Goal: Information Seeking & Learning: Learn about a topic

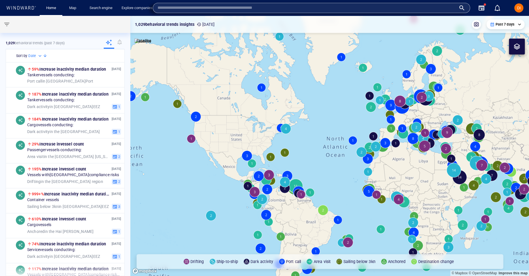
click at [392, 4] on input "text" at bounding box center [307, 8] width 299 height 9
type input "*"
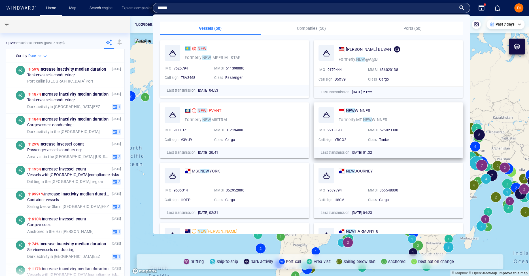
type input "******"
click at [216, 107] on div "NEW LEVANT" at bounding box center [210, 110] width 24 height 7
click at [214, 109] on canvas "Map" at bounding box center [329, 146] width 399 height 260
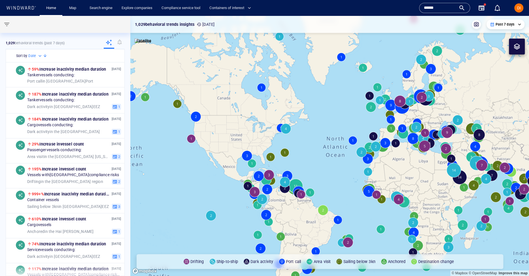
drag, startPoint x: 448, startPoint y: 8, endPoint x: 402, endPoint y: 7, distance: 46.2
click at [402, 7] on div "Home Map Search engine Explore companies Compliance service tool Containers of …" at bounding box center [265, 8] width 521 height 14
type input "**********"
click at [101, 7] on link "Search engine" at bounding box center [101, 8] width 28 height 10
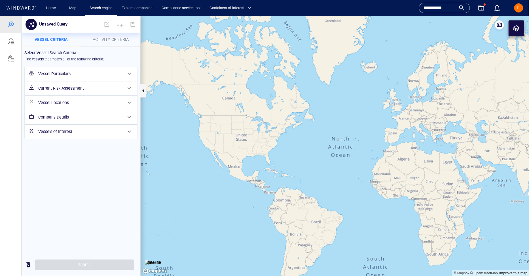
click at [126, 70] on span at bounding box center [129, 73] width 7 height 7
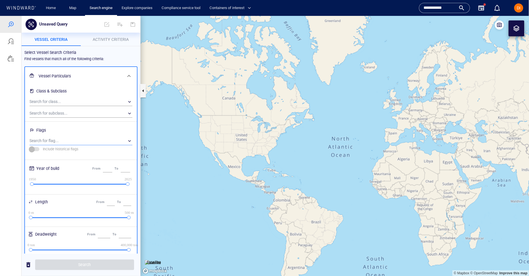
click at [131, 141] on div "​" at bounding box center [80, 140] width 103 height 9
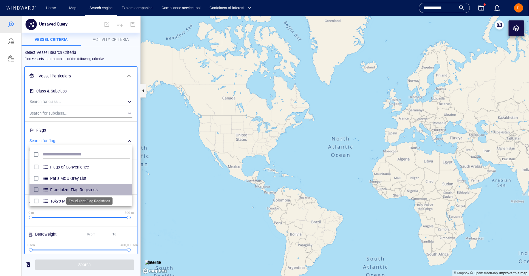
click at [76, 191] on span "Fraudulent Flag Registries" at bounding box center [90, 189] width 80 height 7
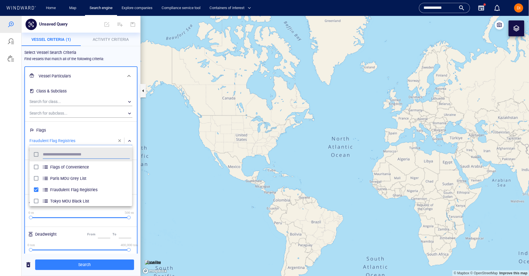
click at [48, 261] on div at bounding box center [264, 146] width 529 height 260
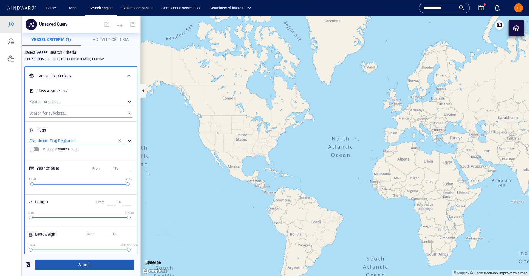
click at [49, 261] on span "Search" at bounding box center [85, 264] width 90 height 7
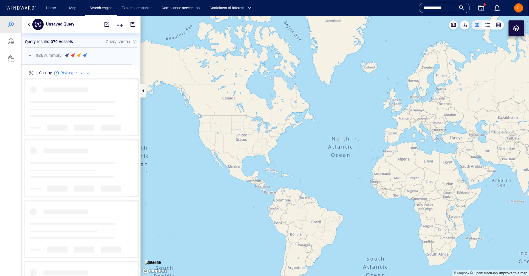
scroll to position [198, 119]
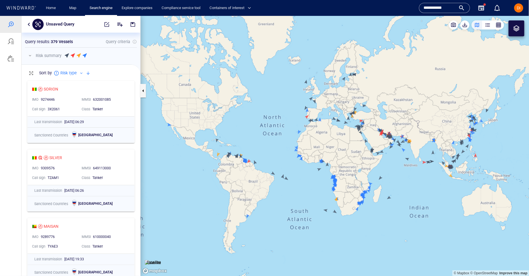
drag, startPoint x: 438, startPoint y: 132, endPoint x: 373, endPoint y: 123, distance: 66.4
click at [372, 123] on canvas "Map" at bounding box center [335, 146] width 389 height 260
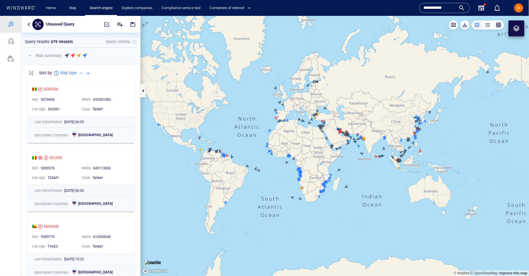
drag, startPoint x: 410, startPoint y: 122, endPoint x: 385, endPoint y: 133, distance: 27.8
click at [385, 133] on canvas "Map" at bounding box center [335, 146] width 389 height 260
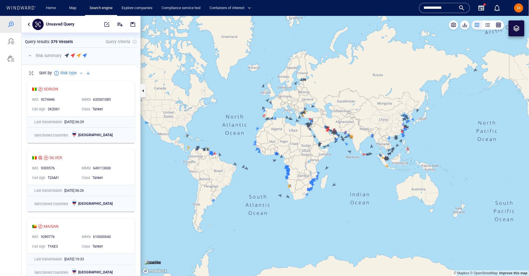
click at [494, 24] on button "button" at bounding box center [498, 24] width 11 height 9
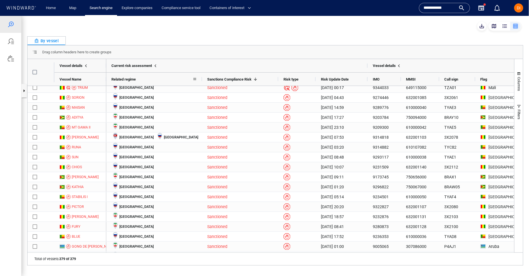
scroll to position [14, 0]
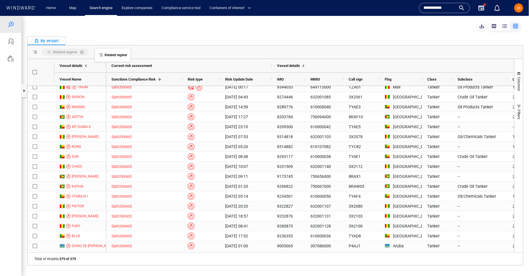
drag, startPoint x: 131, startPoint y: 79, endPoint x: 98, endPoint y: 51, distance: 43.3
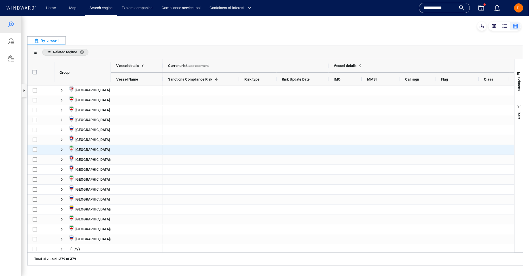
scroll to position [0, 0]
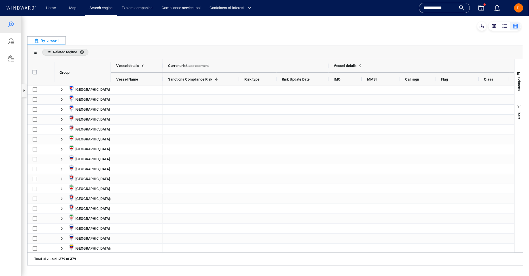
click at [83, 51] on span "Related regime. Press ENTER to sort. Press DELETE to remove" at bounding box center [83, 52] width 7 height 5
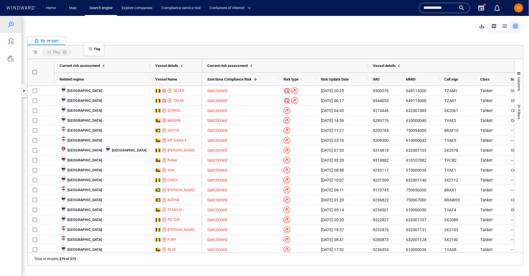
drag, startPoint x: 481, startPoint y: 77, endPoint x: 87, endPoint y: 45, distance: 395.4
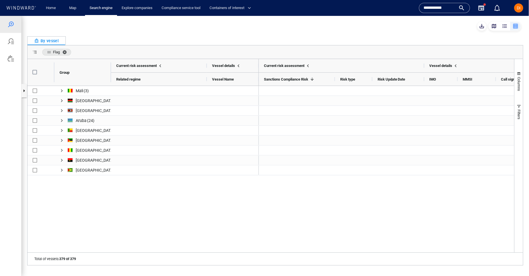
click at [66, 52] on span "Flag. Press ENTER to sort. Press DELETE to remove" at bounding box center [65, 52] width 7 height 5
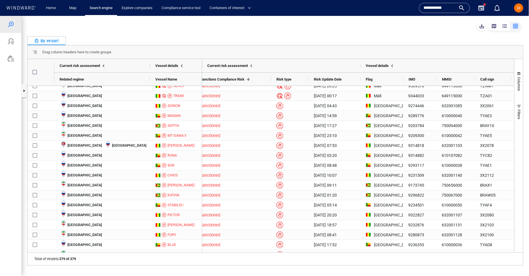
scroll to position [0, 7]
click at [102, 12] on link "Search engine" at bounding box center [101, 8] width 28 height 10
click at [105, 9] on link "Search engine" at bounding box center [101, 8] width 28 height 10
click at [113, 6] on link "Search engine" at bounding box center [101, 8] width 28 height 10
click at [56, 8] on link "Home" at bounding box center [51, 8] width 14 height 10
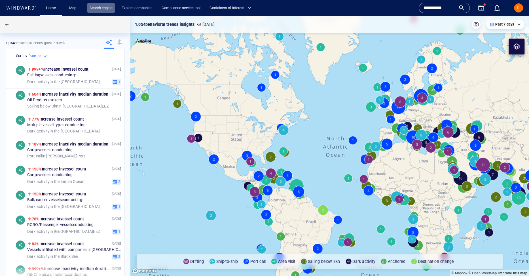
click at [111, 10] on link "Search engine" at bounding box center [101, 8] width 28 height 10
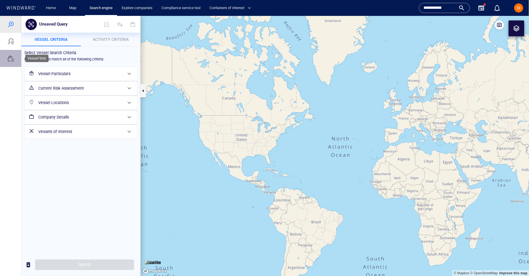
click at [15, 61] on div at bounding box center [10, 58] width 21 height 17
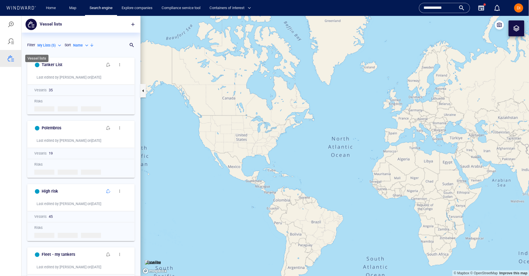
scroll to position [221, 119]
click at [14, 41] on div at bounding box center [10, 41] width 7 height 7
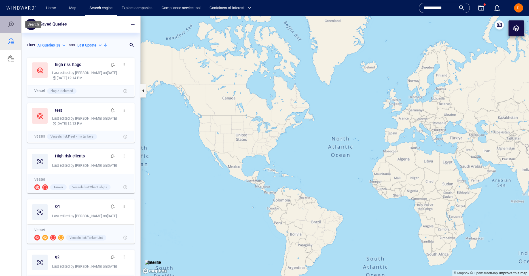
click at [14, 20] on div at bounding box center [10, 24] width 21 height 17
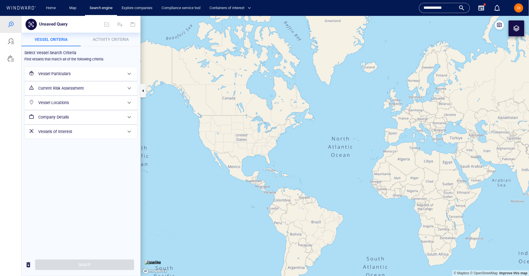
click at [79, 111] on div "Company Details" at bounding box center [80, 117] width 89 height 12
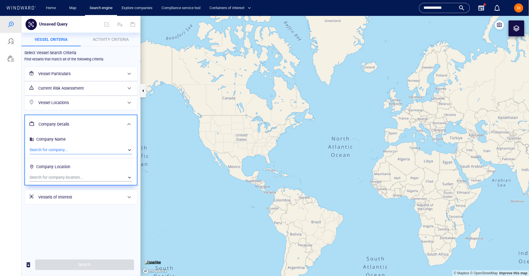
click at [86, 147] on div "​" at bounding box center [80, 149] width 103 height 9
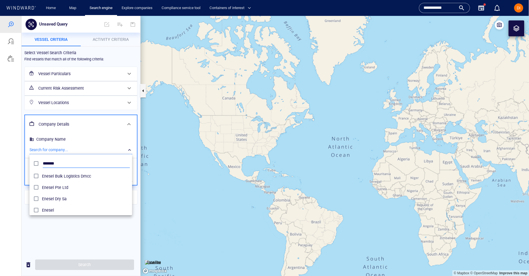
scroll to position [57, 103]
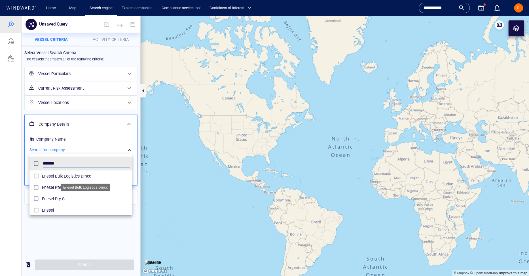
type input "******"
click at [62, 174] on span "Enesel Bulk Logistics Dmcc" at bounding box center [86, 175] width 88 height 7
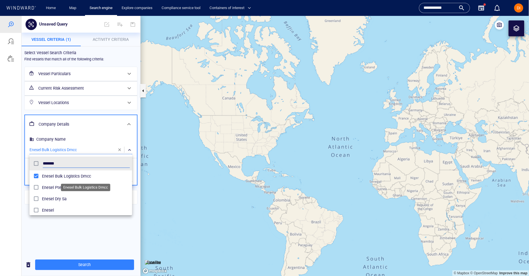
click at [54, 175] on span "Enesel Bulk Logistics Dmcc" at bounding box center [86, 175] width 88 height 7
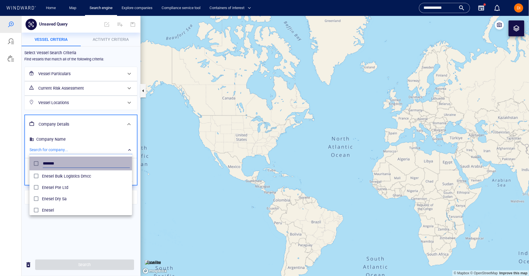
drag, startPoint x: 92, startPoint y: 161, endPoint x: 29, endPoint y: 163, distance: 63.0
click at [29, 163] on li "******" at bounding box center [80, 163] width 103 height 14
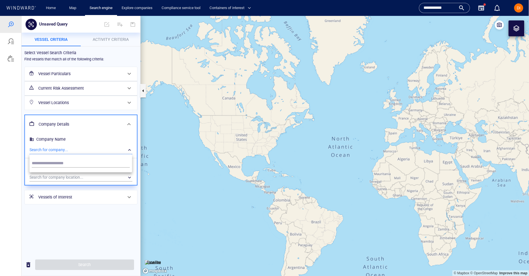
click at [69, 199] on div at bounding box center [264, 146] width 529 height 260
click at [77, 197] on h6 "Vessels of Interest" at bounding box center [80, 196] width 84 height 7
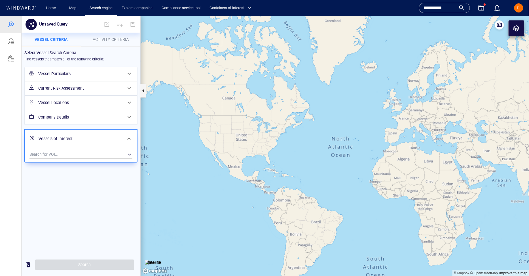
click at [105, 137] on h6 "Vessels of Interest" at bounding box center [81, 138] width 84 height 7
click at [71, 129] on h6 "Vessels of Interest" at bounding box center [80, 131] width 84 height 7
click at [104, 45] on button "Activity Criteria" at bounding box center [111, 39] width 60 height 14
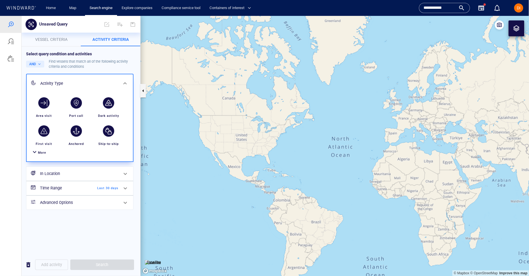
click at [36, 153] on div at bounding box center [34, 152] width 7 height 8
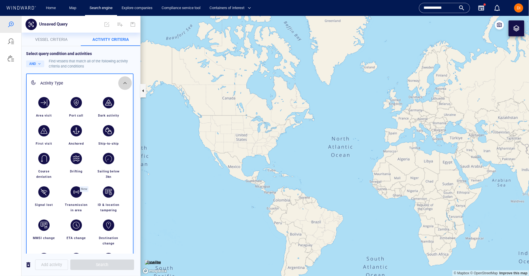
click at [121, 80] on div at bounding box center [125, 83] width 14 height 14
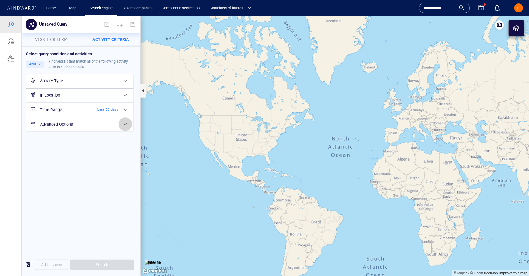
click at [122, 122] on span at bounding box center [125, 124] width 7 height 7
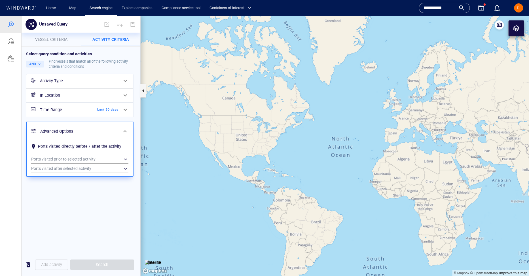
click at [118, 97] on h6 "In Location" at bounding box center [79, 95] width 79 height 7
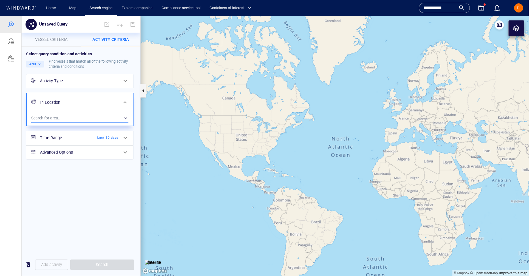
click at [64, 116] on div "​" at bounding box center [79, 118] width 97 height 9
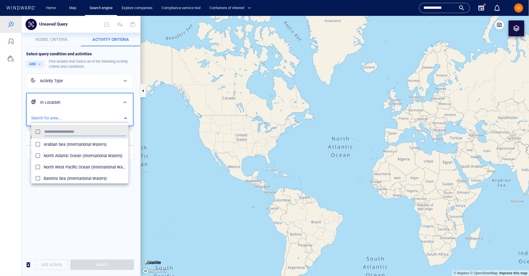
scroll to position [57, 97]
type input "******"
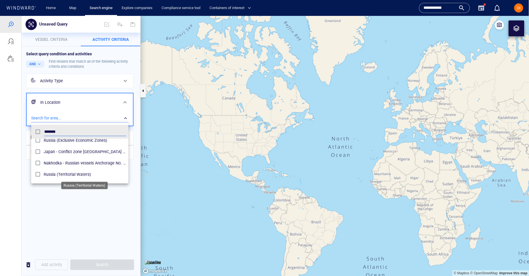
scroll to position [164, 0]
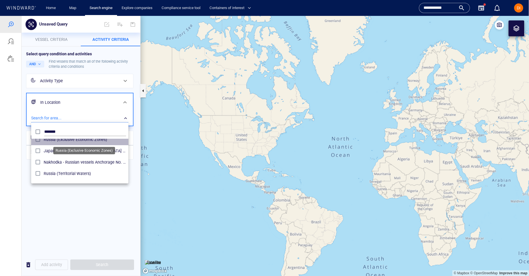
click at [86, 139] on span "Russia (Exclusive Economic Zones)" at bounding box center [85, 139] width 83 height 7
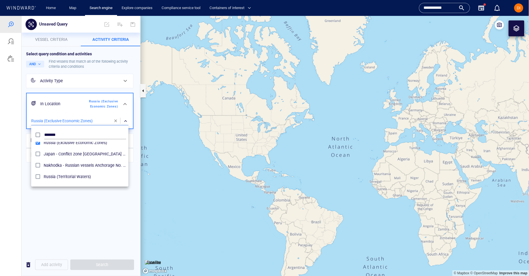
drag, startPoint x: 74, startPoint y: 205, endPoint x: 73, endPoint y: 200, distance: 5.2
click at [74, 205] on div at bounding box center [264, 146] width 529 height 260
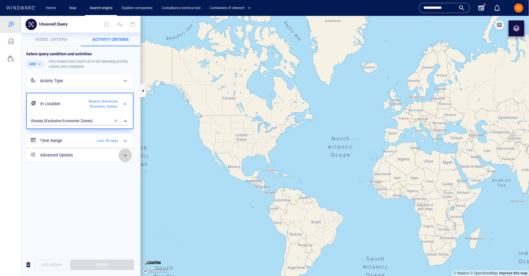
click at [121, 155] on div at bounding box center [126, 155] width 14 height 14
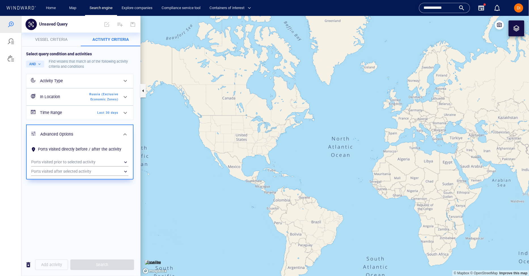
drag, startPoint x: 121, startPoint y: 133, endPoint x: 117, endPoint y: 94, distance: 39.4
click at [121, 133] on div at bounding box center [125, 134] width 14 height 14
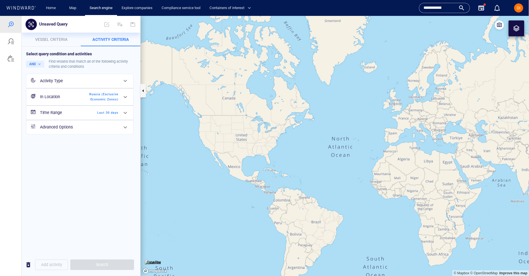
click at [69, 76] on div "Activity Type" at bounding box center [79, 81] width 83 height 12
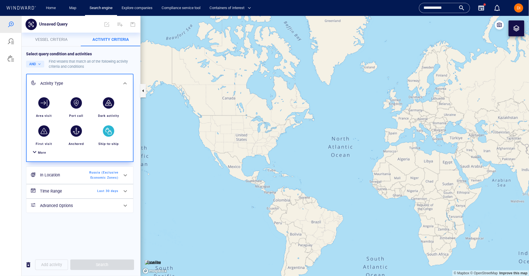
click at [107, 136] on div "button" at bounding box center [108, 130] width 11 height 11
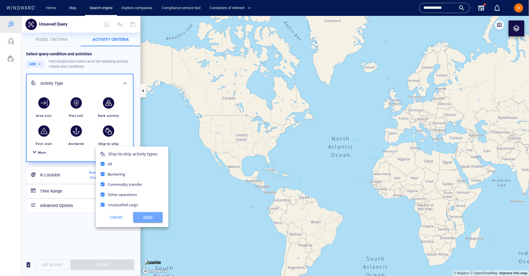
click at [151, 216] on span "Apply" at bounding box center [148, 217] width 20 height 7
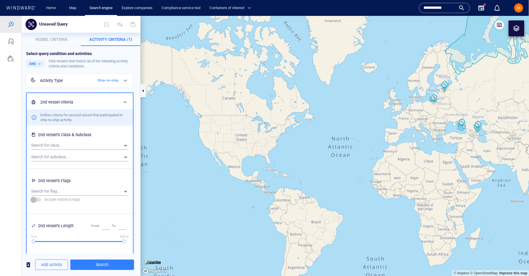
click at [90, 98] on h6 "2nd vessel criteria" at bounding box center [79, 101] width 78 height 7
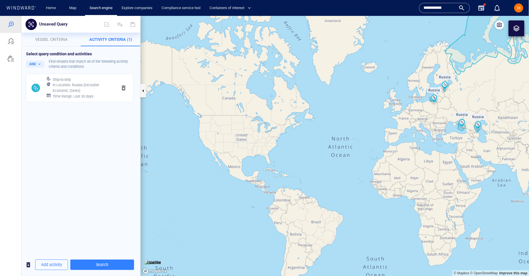
click at [61, 93] on div "Time Range : Last 30 days" at bounding box center [83, 96] width 62 height 8
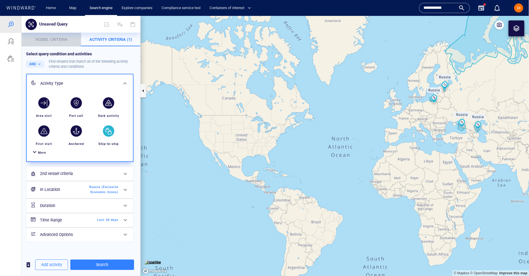
click at [54, 39] on span "Vessel criteria" at bounding box center [51, 39] width 32 height 5
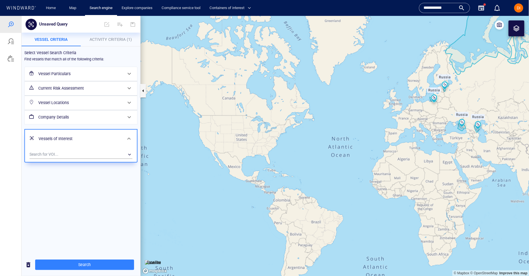
drag, startPoint x: 82, startPoint y: 148, endPoint x: 81, endPoint y: 153, distance: 4.6
click at [82, 148] on div "Search for VOI... ​" at bounding box center [81, 155] width 112 height 14
click at [82, 153] on div "​" at bounding box center [80, 154] width 103 height 9
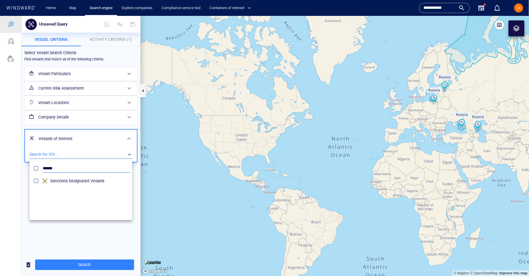
type input "******"
drag, startPoint x: 78, startPoint y: 172, endPoint x: 54, endPoint y: 171, distance: 23.9
click at [54, 171] on div "******" at bounding box center [86, 168] width 89 height 11
click at [101, 163] on div "******" at bounding box center [86, 168] width 89 height 11
click at [100, 165] on input "******" at bounding box center [86, 168] width 87 height 9
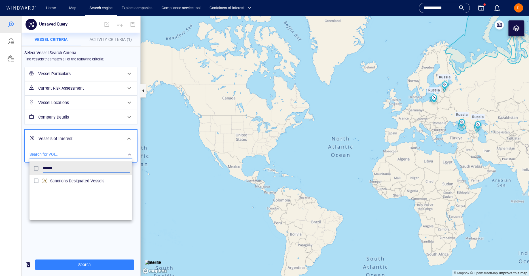
drag, startPoint x: 79, startPoint y: 168, endPoint x: 0, endPoint y: 170, distance: 78.6
click at [0, 170] on div "****** Sanctions Designated Vessels" at bounding box center [264, 146] width 529 height 260
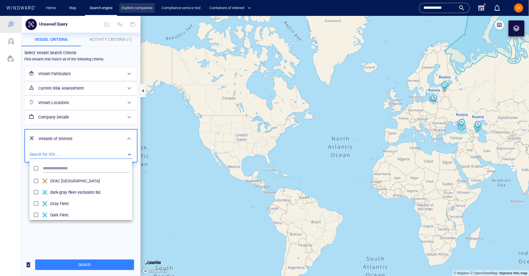
drag, startPoint x: 140, startPoint y: 8, endPoint x: 137, endPoint y: 8, distance: 3.1
click at [96, 9] on link "Search engine" at bounding box center [101, 8] width 28 height 10
click at [432, 6] on input "**********" at bounding box center [440, 8] width 32 height 9
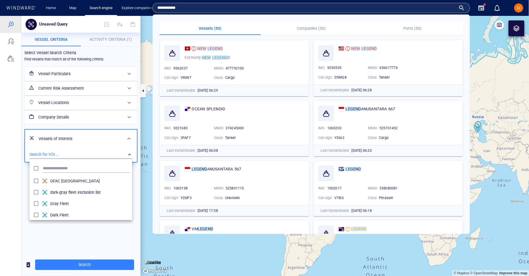
click at [432, 6] on input "**********" at bounding box center [306, 8] width 299 height 9
click at [372, 49] on mark "LEGEND" at bounding box center [369, 48] width 15 height 5
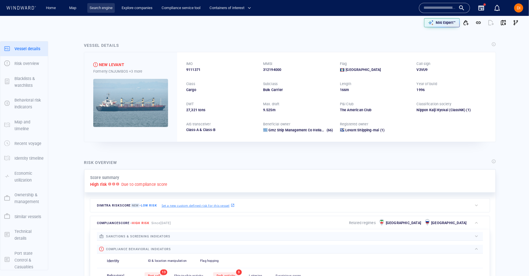
click at [104, 9] on link "Search engine" at bounding box center [101, 8] width 28 height 10
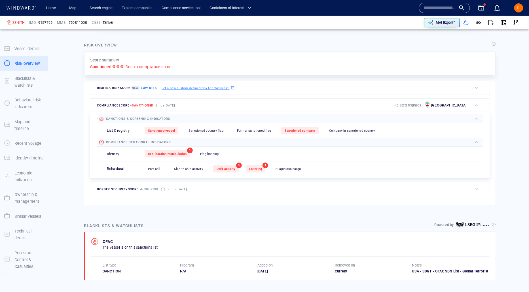
scroll to position [118, 0]
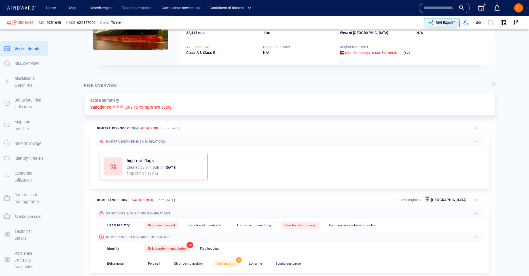
scroll to position [4, 0]
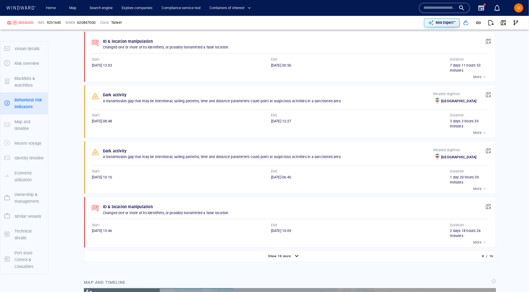
scroll to position [92345, 0]
click at [243, 119] on div "29/05/2025 08:48" at bounding box center [181, 121] width 179 height 5
drag, startPoint x: 401, startPoint y: 164, endPoint x: 408, endPoint y: 163, distance: 7.5
click at [401, 168] on div "End" at bounding box center [361, 171] width 182 height 7
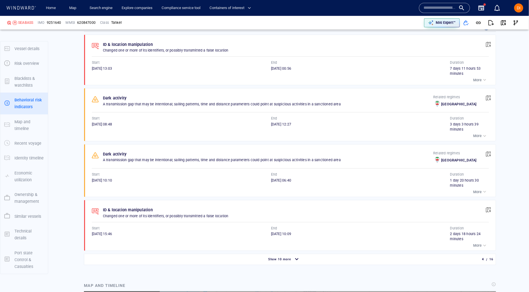
scroll to position [450, 0]
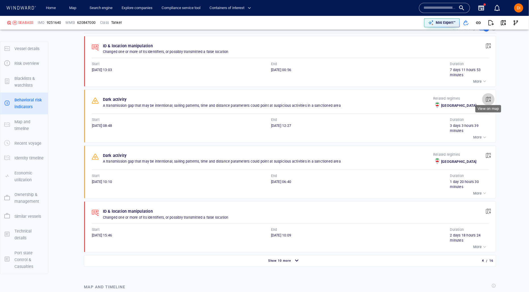
click at [490, 97] on span "button" at bounding box center [489, 100] width 6 height 6
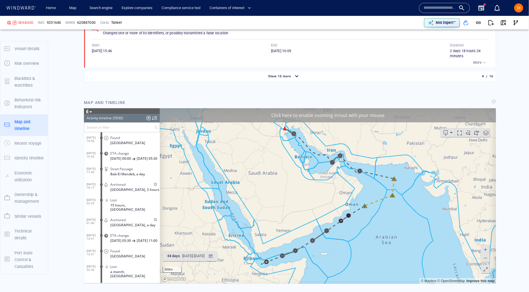
scroll to position [89626, 0]
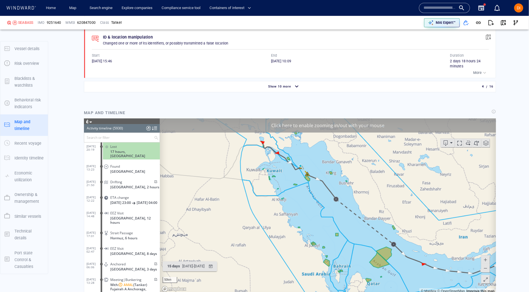
scroll to position [624, 0]
click at [310, 176] on canvas "Map" at bounding box center [328, 206] width 336 height 176
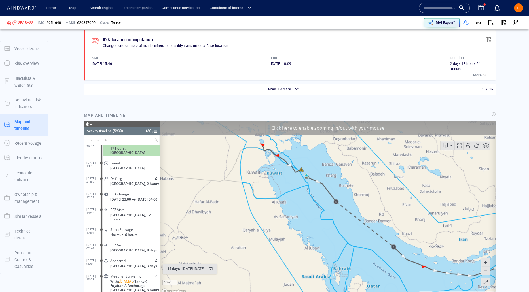
scroll to position [89686, 0]
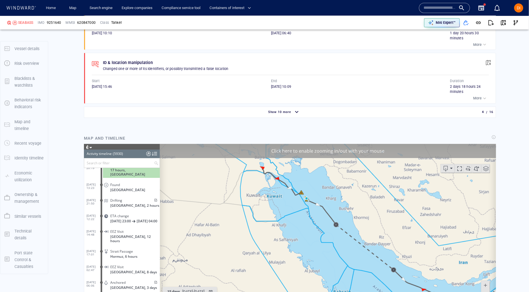
click at [307, 205] on canvas "Map" at bounding box center [328, 232] width 336 height 176
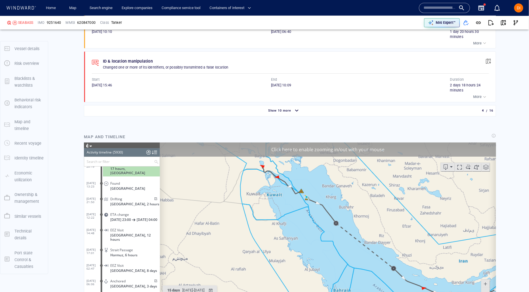
scroll to position [600, 0]
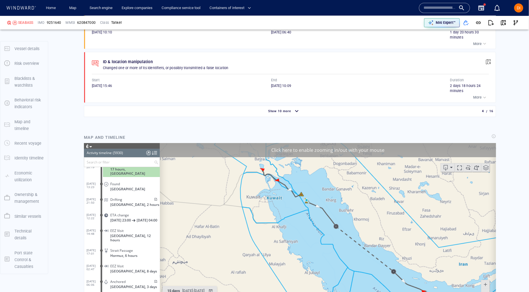
click at [300, 205] on canvas "Map" at bounding box center [328, 231] width 336 height 176
click at [299, 205] on canvas "Map" at bounding box center [328, 231] width 336 height 176
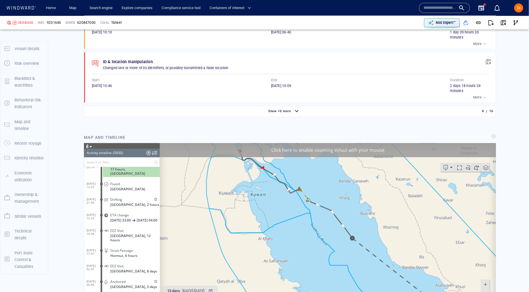
click at [301, 199] on canvas "Map" at bounding box center [328, 231] width 336 height 176
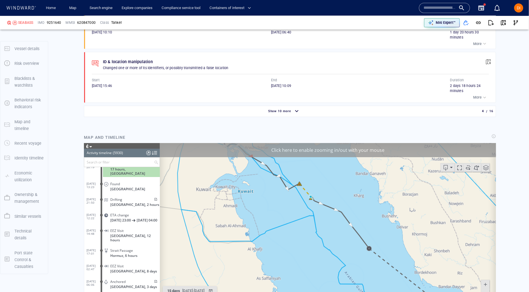
click at [301, 199] on canvas "Map" at bounding box center [328, 231] width 336 height 176
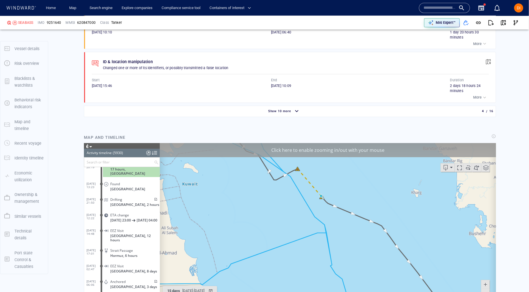
click at [298, 205] on canvas "Map" at bounding box center [328, 231] width 336 height 176
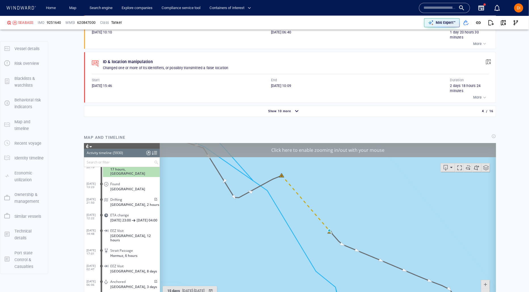
drag, startPoint x: 304, startPoint y: 199, endPoint x: 289, endPoint y: 242, distance: 45.1
click at [289, 242] on canvas "Map" at bounding box center [328, 231] width 336 height 176
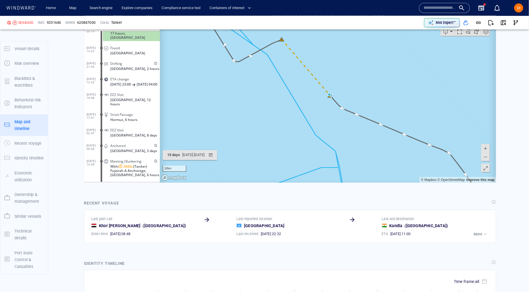
scroll to position [738, 0]
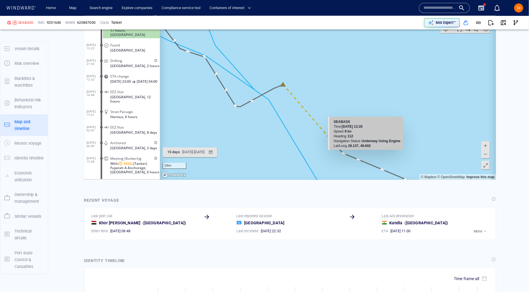
drag, startPoint x: 354, startPoint y: 110, endPoint x: 368, endPoint y: 147, distance: 39.2
click at [368, 147] on canvas "Map" at bounding box center [328, 92] width 336 height 176
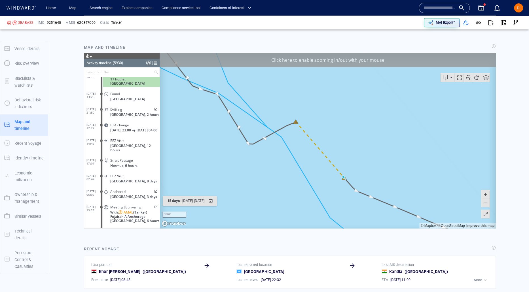
scroll to position [693, 0]
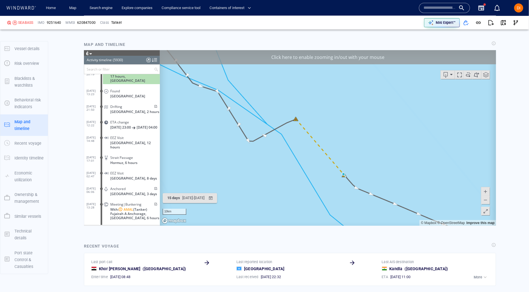
click at [327, 58] on div "Click here to enable zooming in/out with your mouse" at bounding box center [328, 57] width 336 height 14
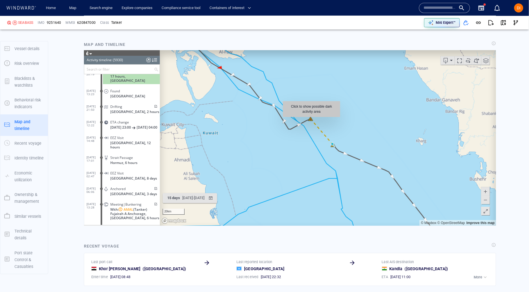
click at [311, 120] on canvas "Map" at bounding box center [328, 138] width 336 height 176
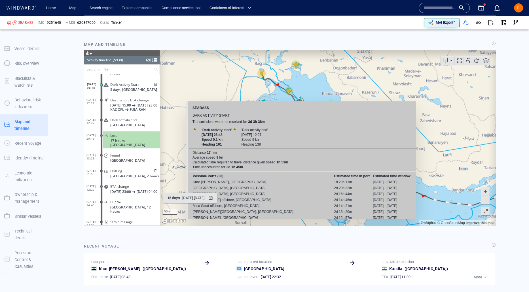
scroll to position [692, 0]
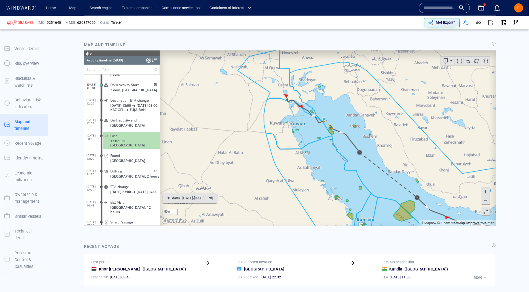
drag, startPoint x: 296, startPoint y: 111, endPoint x: 320, endPoint y: 132, distance: 31.5
click at [320, 132] on canvas "Map" at bounding box center [328, 138] width 336 height 176
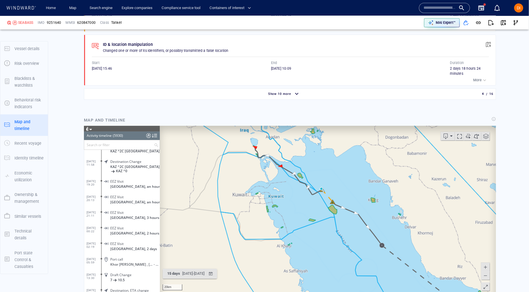
scroll to position [616, 0]
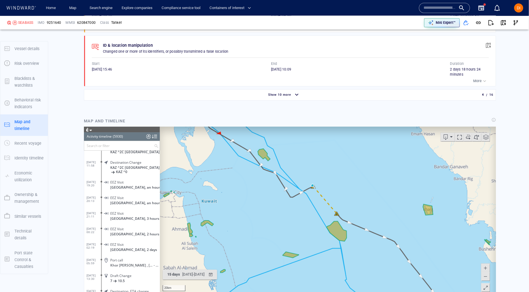
drag, startPoint x: 348, startPoint y: 162, endPoint x: 327, endPoint y: 188, distance: 33.7
click at [328, 187] on canvas "Map" at bounding box center [328, 215] width 336 height 176
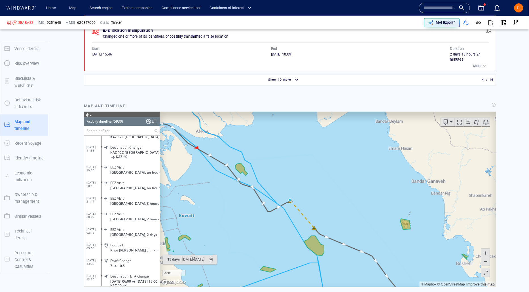
scroll to position [640, 0]
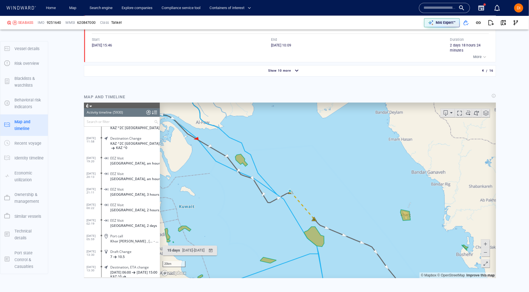
click at [155, 112] on div at bounding box center [154, 112] width 5 height 9
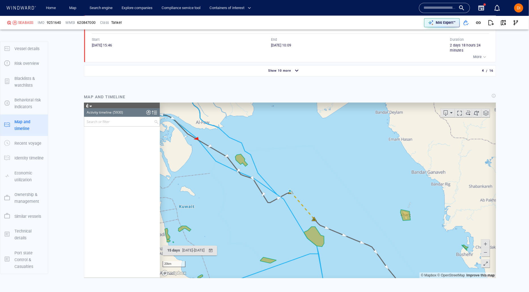
scroll to position [2854, 0]
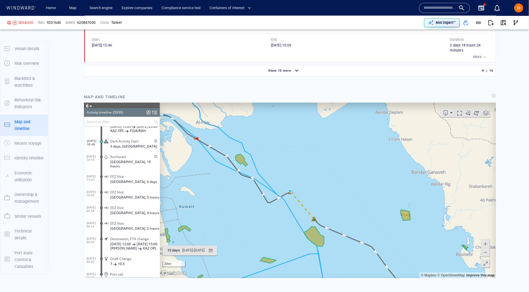
click at [117, 144] on span "3 days, Iran" at bounding box center [133, 146] width 47 height 4
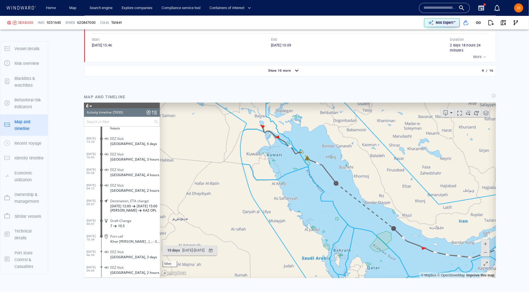
scroll to position [2888, 0]
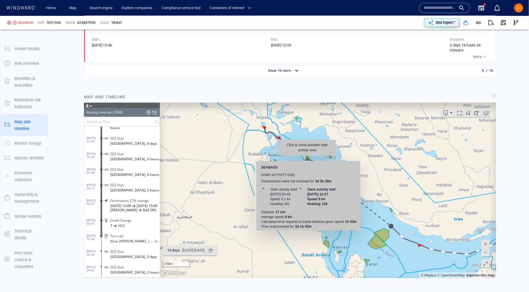
click at [307, 159] on canvas "Map" at bounding box center [328, 191] width 336 height 176
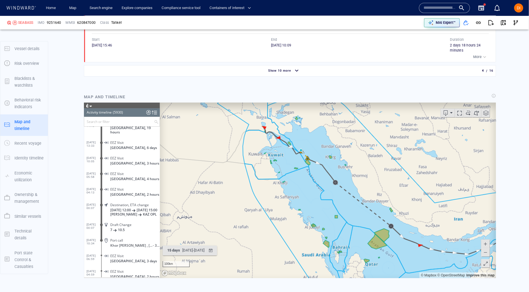
scroll to position [2823, 0]
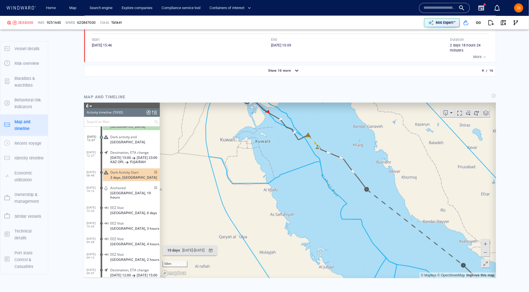
drag, startPoint x: 346, startPoint y: 134, endPoint x: 328, endPoint y: 183, distance: 52.4
click at [328, 183] on canvas "Map" at bounding box center [328, 191] width 336 height 176
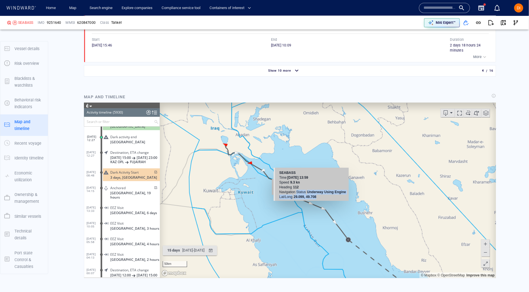
drag, startPoint x: 296, startPoint y: 193, endPoint x: 328, endPoint y: 197, distance: 31.5
click at [328, 197] on div "SEABASS Time 01 June 2025 13:59 Speed 9.3 kn Heading 112 Navigation Status Unde…" at bounding box center [310, 184] width 75 height 33
click at [328, 197] on div "Lat/Long 29.099, 49.708" at bounding box center [312, 197] width 67 height 5
drag, startPoint x: 325, startPoint y: 197, endPoint x: 278, endPoint y: 171, distance: 54.1
click at [278, 171] on div "SEABASS Time 01 June 2025 13:59 Speed 9.3 kn Heading 112 Navigation Status Unde…" at bounding box center [310, 184] width 75 height 33
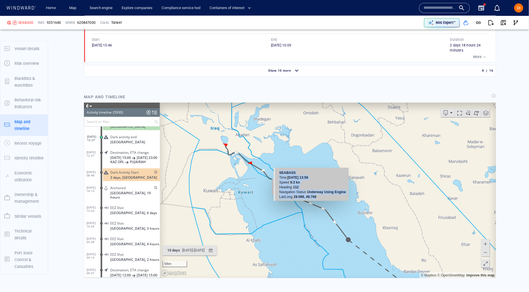
click at [303, 188] on div "Heading 112" at bounding box center [312, 187] width 67 height 5
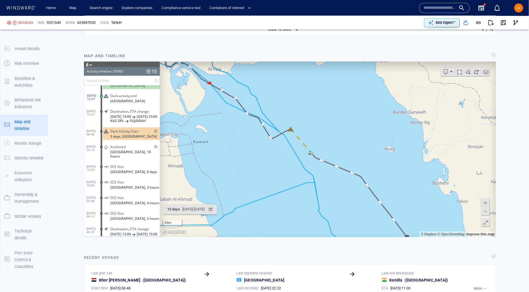
scroll to position [690, 0]
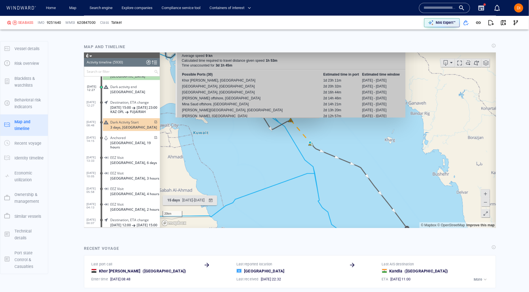
click at [291, 121] on canvas "Map" at bounding box center [328, 140] width 336 height 176
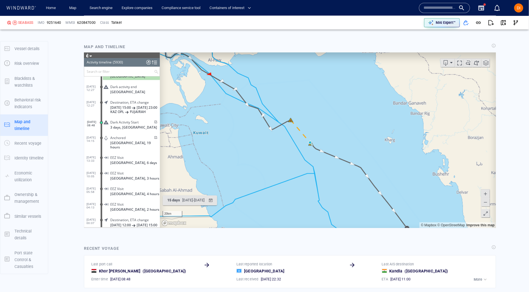
scroll to position [2854, 0]
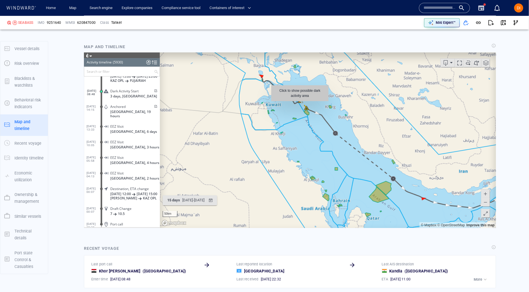
click at [300, 104] on canvas "Map" at bounding box center [328, 140] width 336 height 176
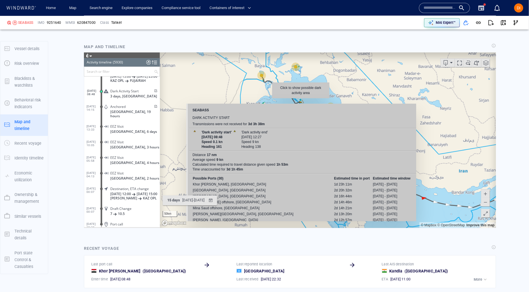
click at [301, 101] on canvas "Map" at bounding box center [328, 140] width 336 height 176
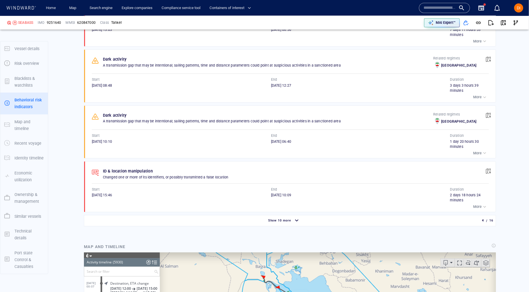
scroll to position [432, 0]
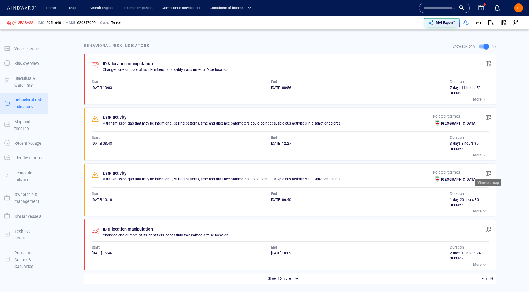
drag, startPoint x: 488, startPoint y: 169, endPoint x: 480, endPoint y: 170, distance: 7.8
click at [488, 171] on span "button" at bounding box center [489, 174] width 6 height 6
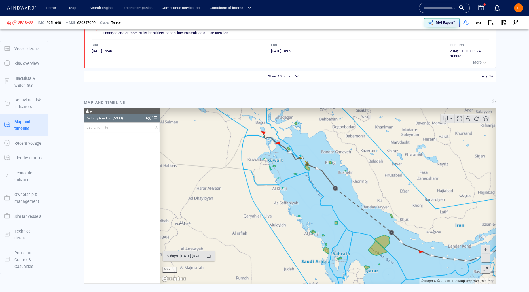
scroll to position [3837, 0]
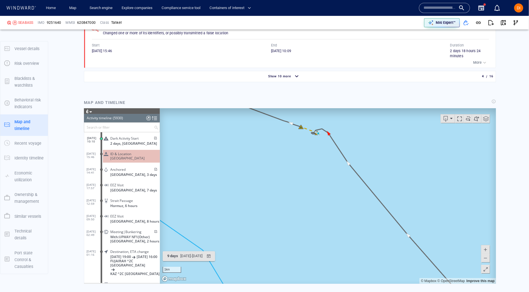
drag, startPoint x: 327, startPoint y: 259, endPoint x: 330, endPoint y: 290, distance: 31.0
click at [330, 276] on html "Loading vessel activities... Activity timeline (5930) (Still Loading...) Search…" at bounding box center [290, 196] width 412 height 176
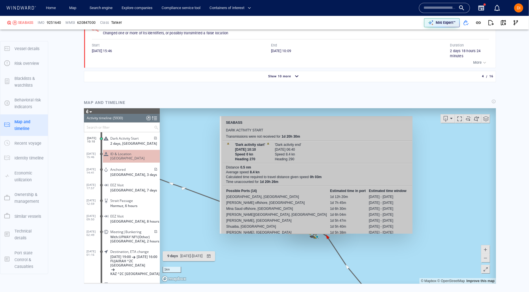
click at [316, 237] on canvas "Map" at bounding box center [328, 196] width 336 height 176
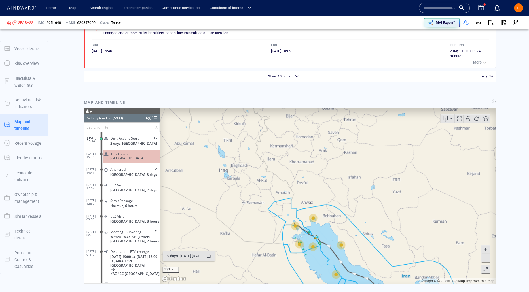
drag, startPoint x: 360, startPoint y: 236, endPoint x: 366, endPoint y: 151, distance: 84.4
click at [366, 151] on canvas "Map" at bounding box center [328, 196] width 336 height 176
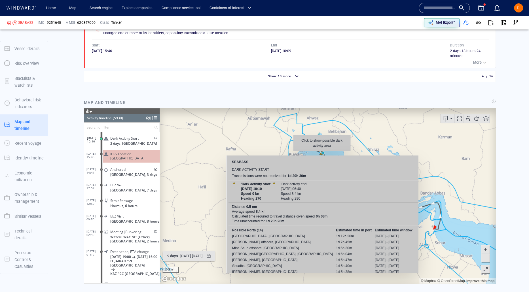
click at [322, 154] on canvas "Map" at bounding box center [328, 196] width 336 height 176
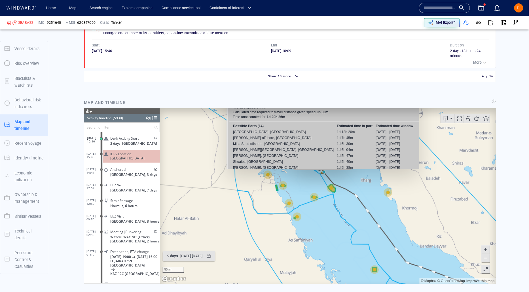
click at [322, 173] on canvas "Map" at bounding box center [328, 196] width 336 height 176
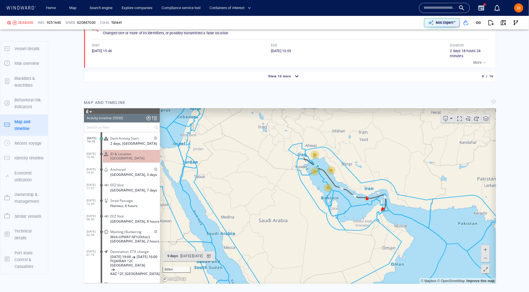
drag, startPoint x: 336, startPoint y: 223, endPoint x: 320, endPoint y: 179, distance: 47.4
click at [320, 178] on canvas "Map" at bounding box center [328, 196] width 336 height 176
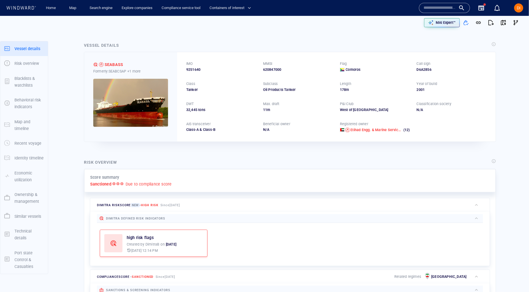
click at [283, 204] on div "Dimitra risk score New - High risk Since 9 Sept 2025" at bounding box center [281, 206] width 382 height 14
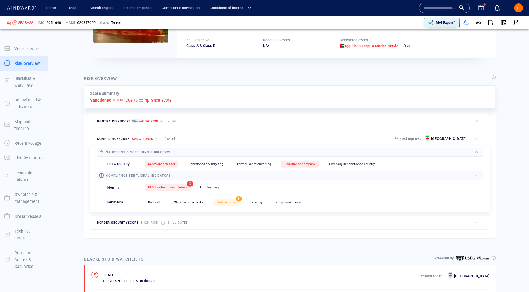
scroll to position [86, 0]
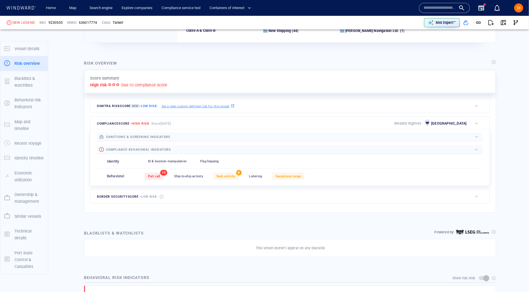
scroll to position [101, 0]
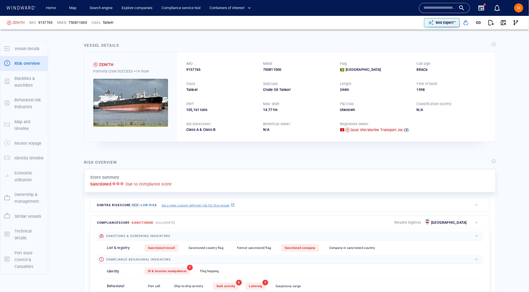
scroll to position [118, 0]
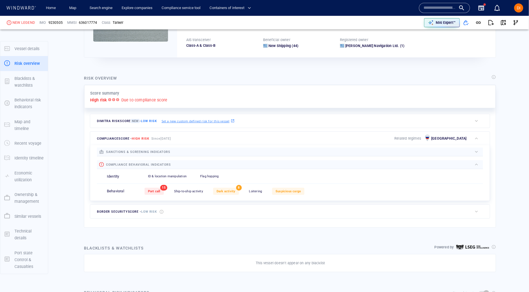
scroll to position [96, 0]
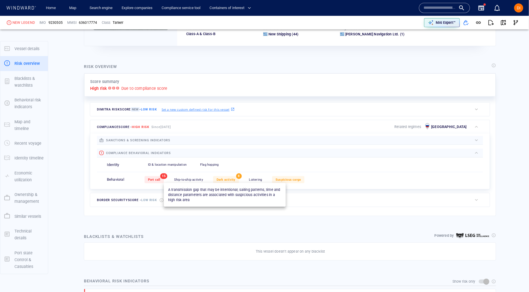
click at [219, 180] on span "Dark activity" at bounding box center [226, 180] width 19 height 4
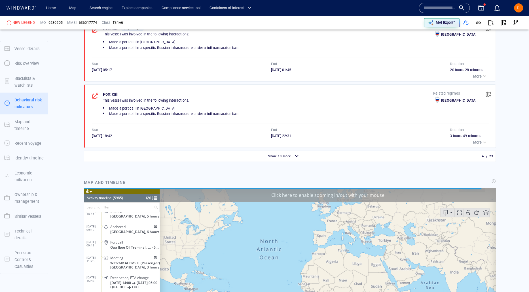
scroll to position [501, 0]
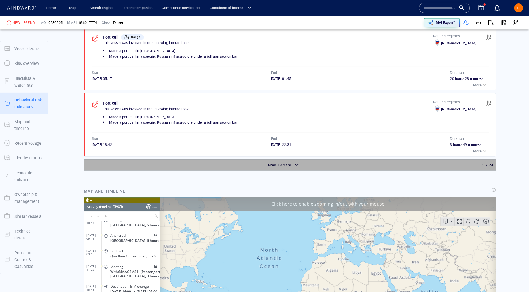
click at [308, 166] on div "Show 10 more" at bounding box center [284, 166] width 398 height 10
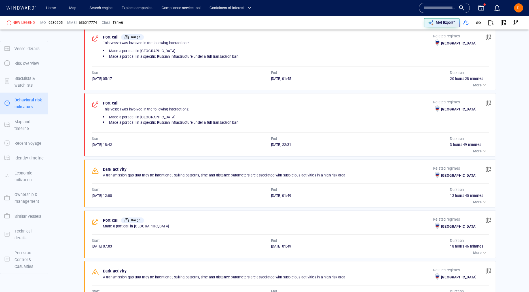
scroll to position [567, 0]
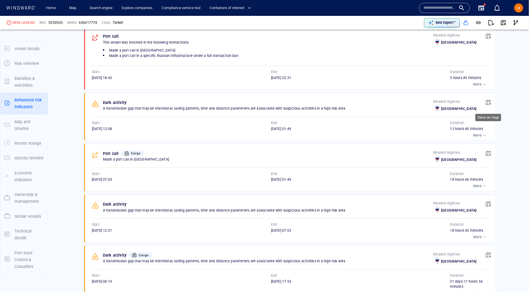
click at [494, 103] on button "button" at bounding box center [488, 102] width 12 height 12
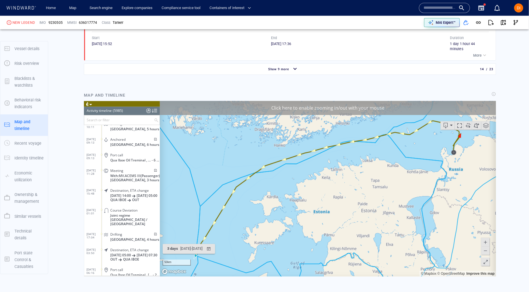
scroll to position [82264, 0]
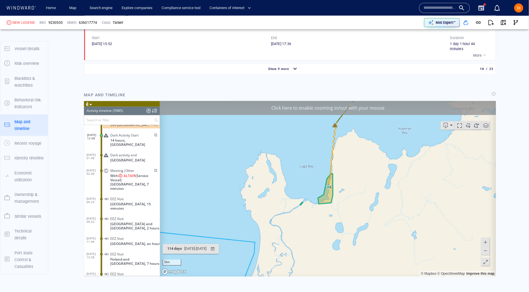
drag, startPoint x: 371, startPoint y: 155, endPoint x: 369, endPoint y: 162, distance: 8.0
click at [369, 162] on canvas "Map" at bounding box center [328, 189] width 336 height 176
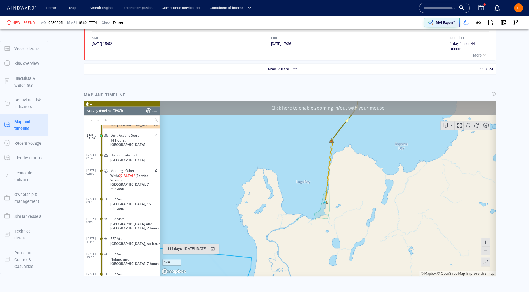
scroll to position [1159, 0]
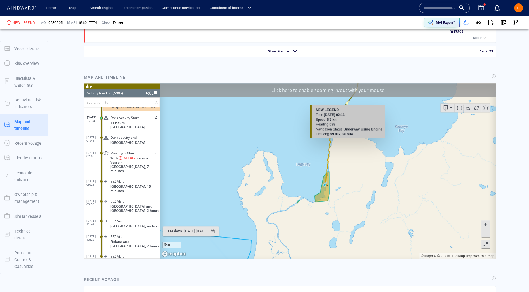
drag, startPoint x: 359, startPoint y: 87, endPoint x: 358, endPoint y: 93, distance: 5.8
click at [360, 88] on div "Click here to enable zooming in/out with your mouse" at bounding box center [328, 90] width 336 height 14
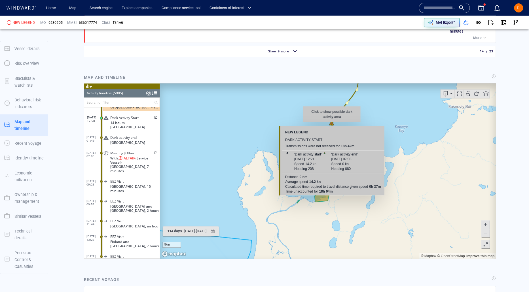
click at [332, 125] on canvas "Map" at bounding box center [328, 171] width 336 height 176
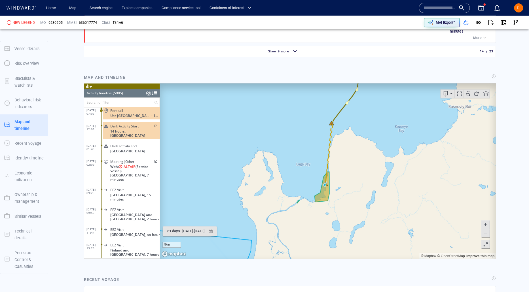
scroll to position [82217, 0]
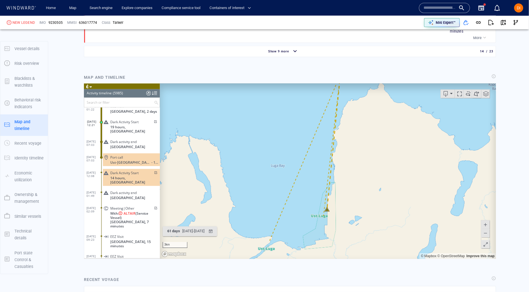
drag, startPoint x: 378, startPoint y: 167, endPoint x: 378, endPoint y: 170, distance: 3.1
click at [380, 170] on canvas "Map" at bounding box center [328, 171] width 336 height 176
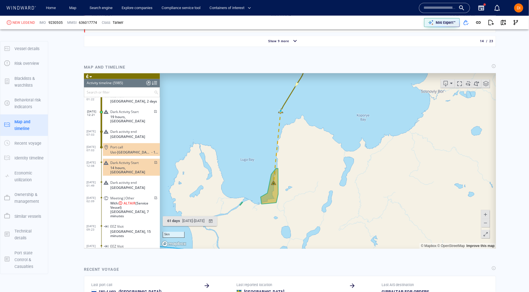
scroll to position [1170, 0]
